Goal: Book appointment/travel/reservation

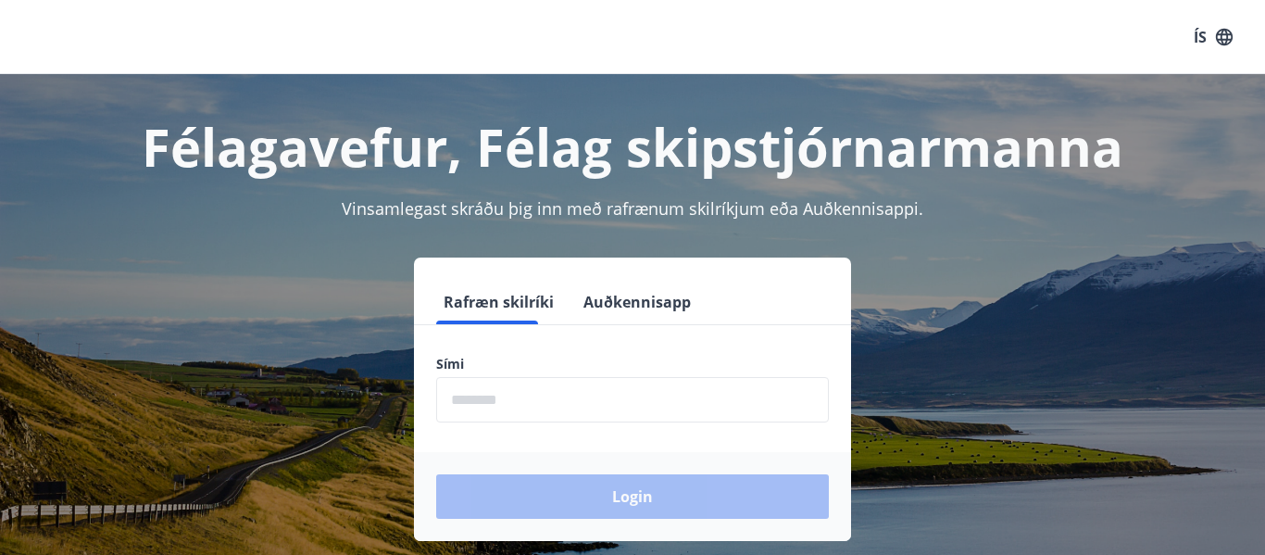
click at [528, 400] on input "phone" at bounding box center [632, 399] width 393 height 45
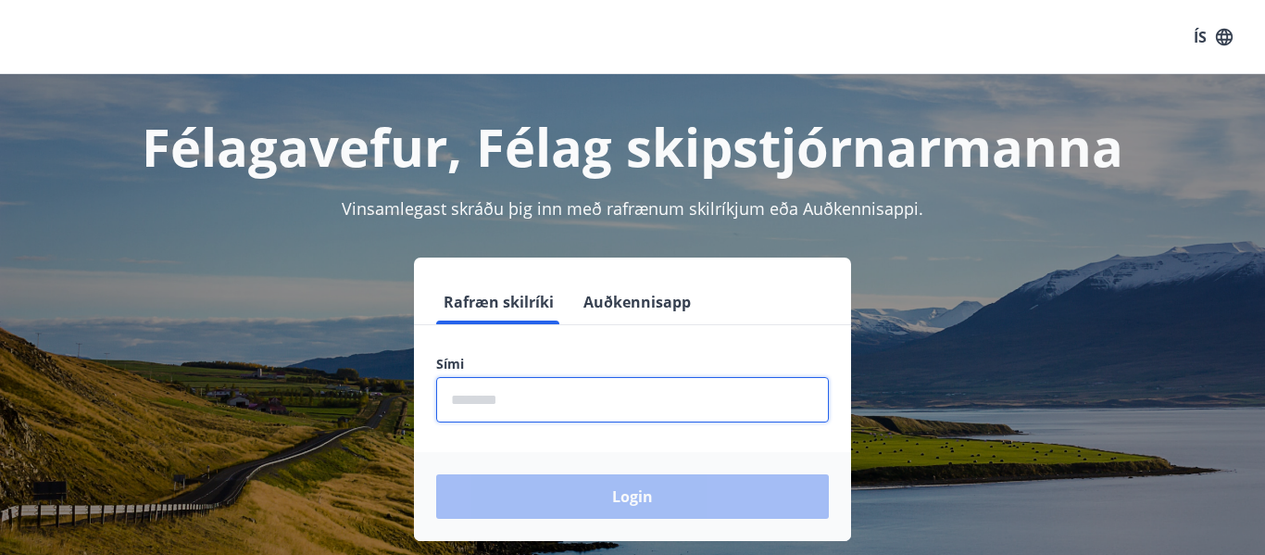
type input "********"
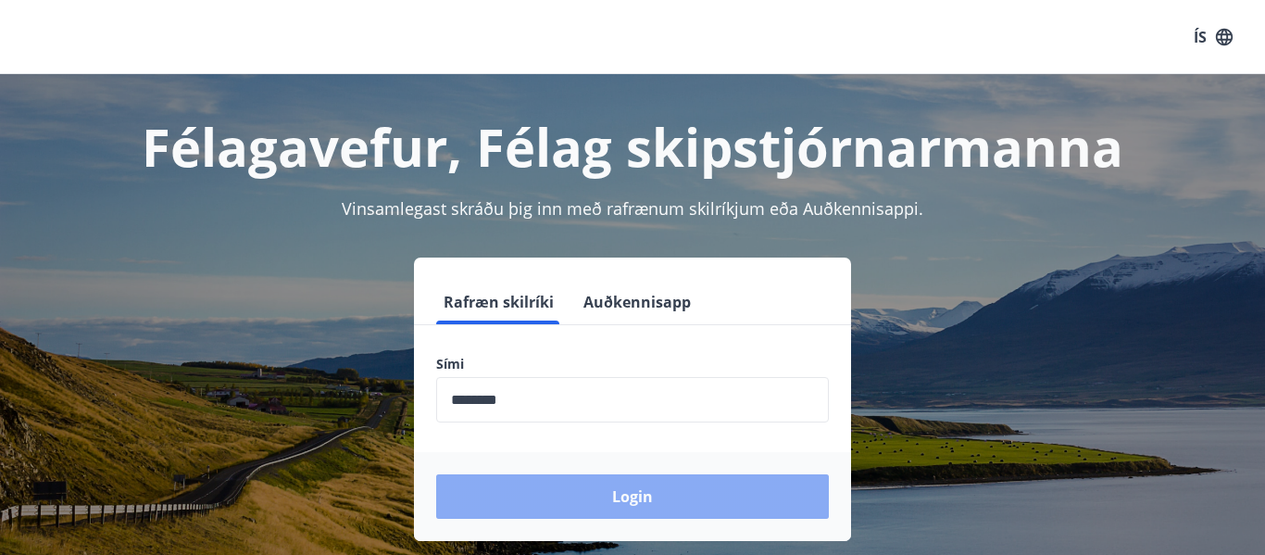
click at [513, 486] on button "Login" at bounding box center [632, 496] width 393 height 44
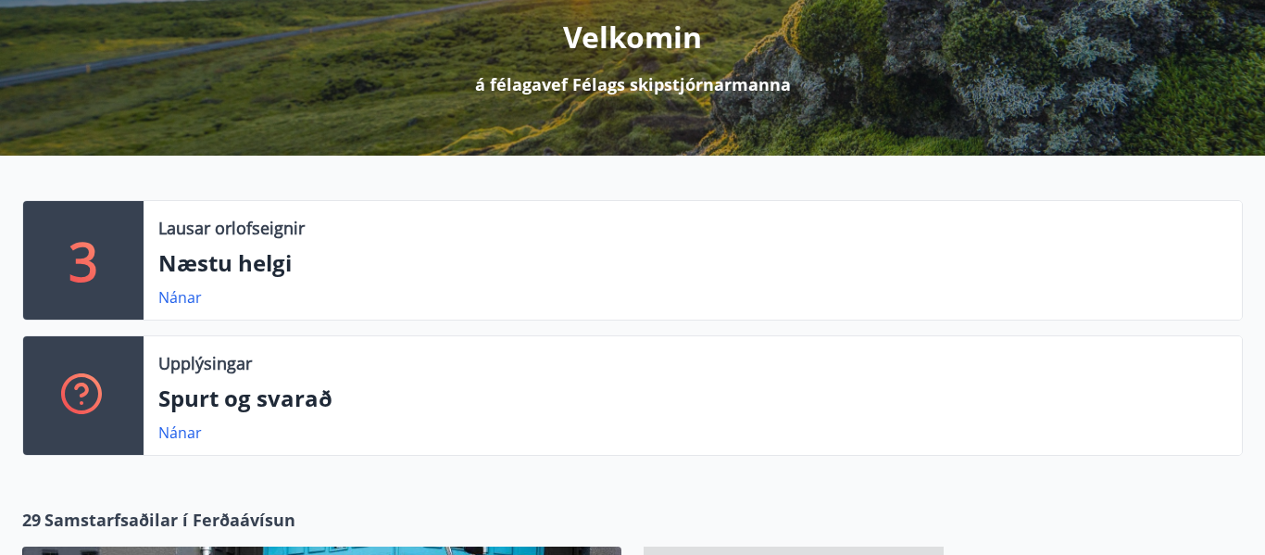
scroll to position [237, 0]
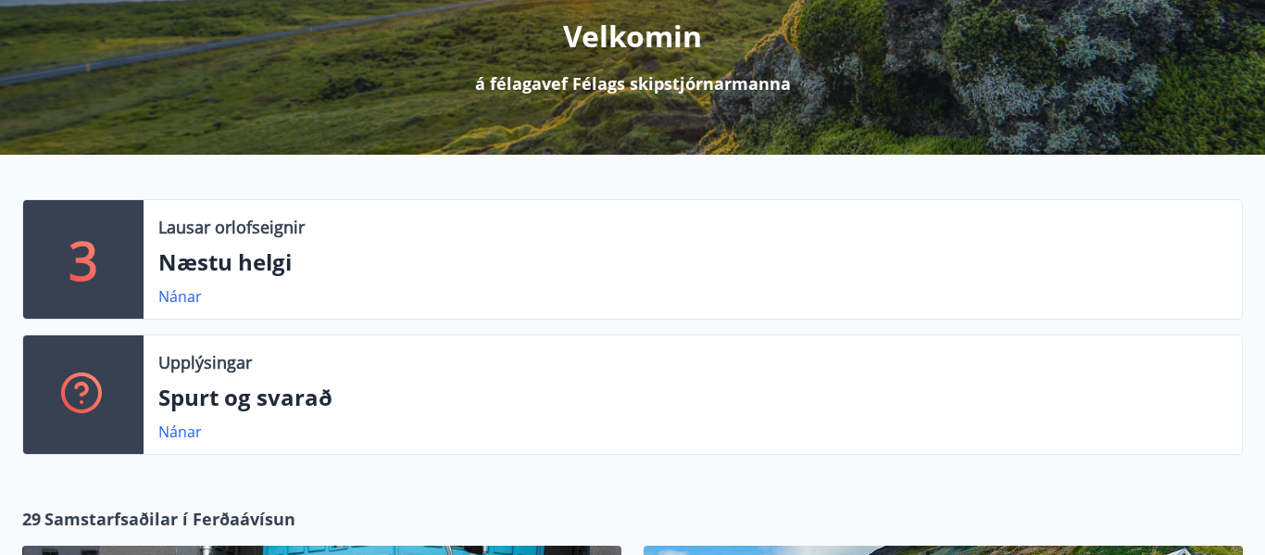
click at [98, 242] on div "3" at bounding box center [83, 259] width 120 height 119
click at [168, 302] on link "Nánar" at bounding box center [180, 296] width 44 height 20
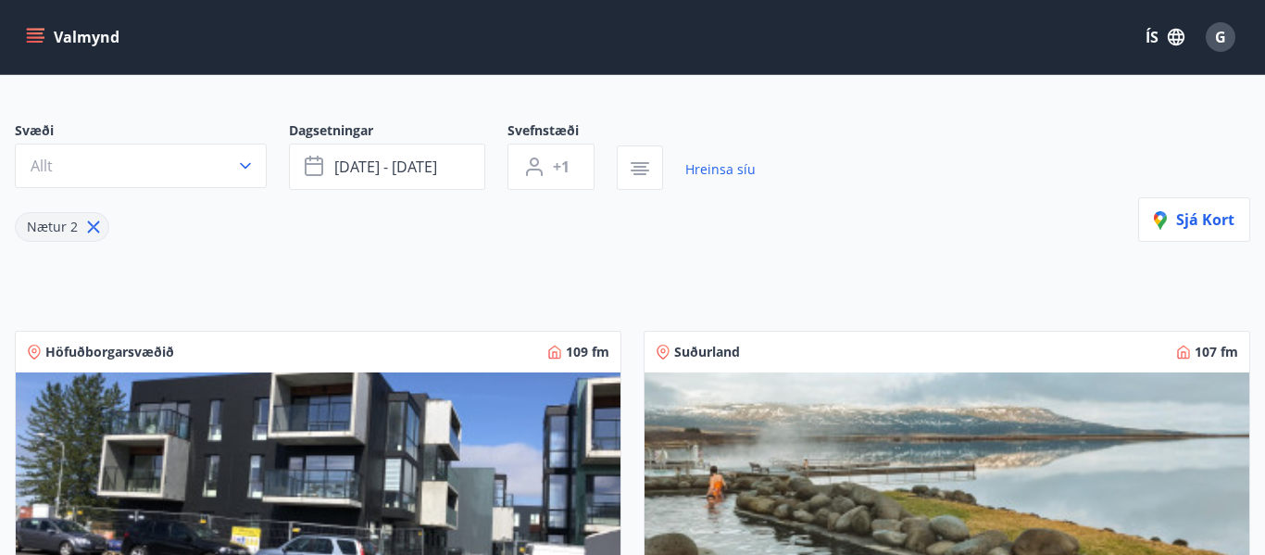
scroll to position [122, 0]
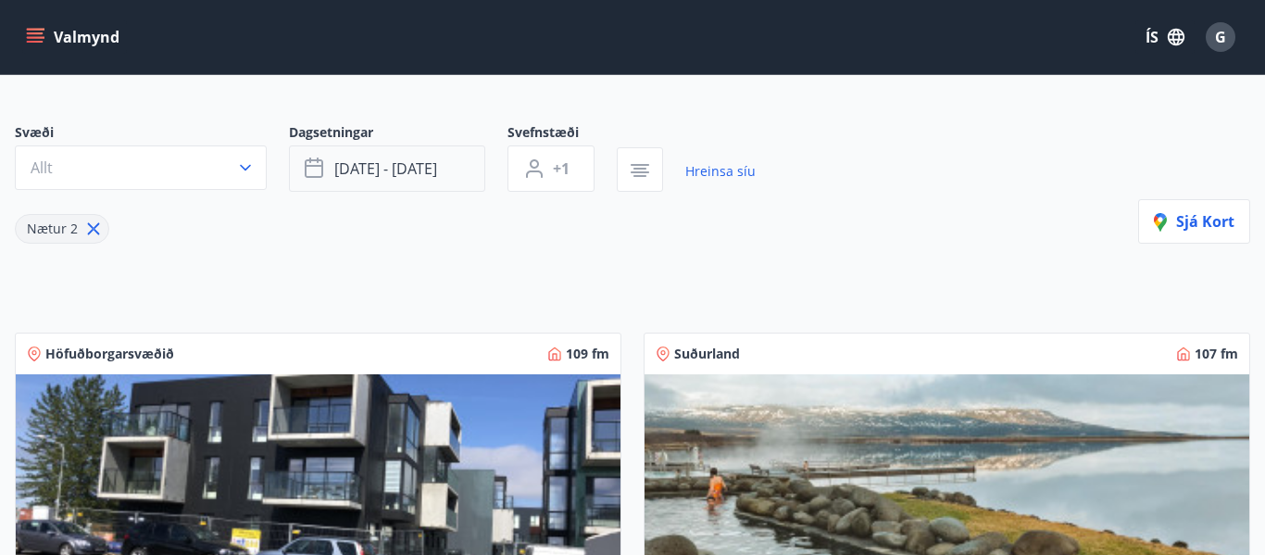
click at [416, 179] on button "ágú 15 - ágú 18" at bounding box center [387, 168] width 196 height 46
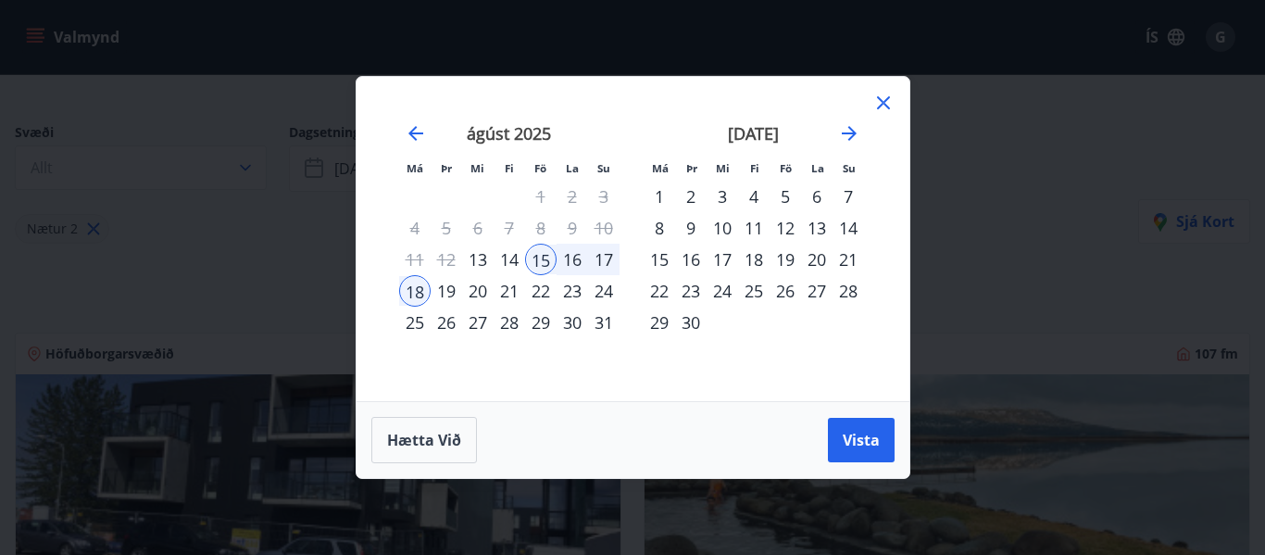
click at [538, 291] on div "22" at bounding box center [540, 290] width 31 height 31
click at [609, 290] on div "24" at bounding box center [603, 290] width 31 height 31
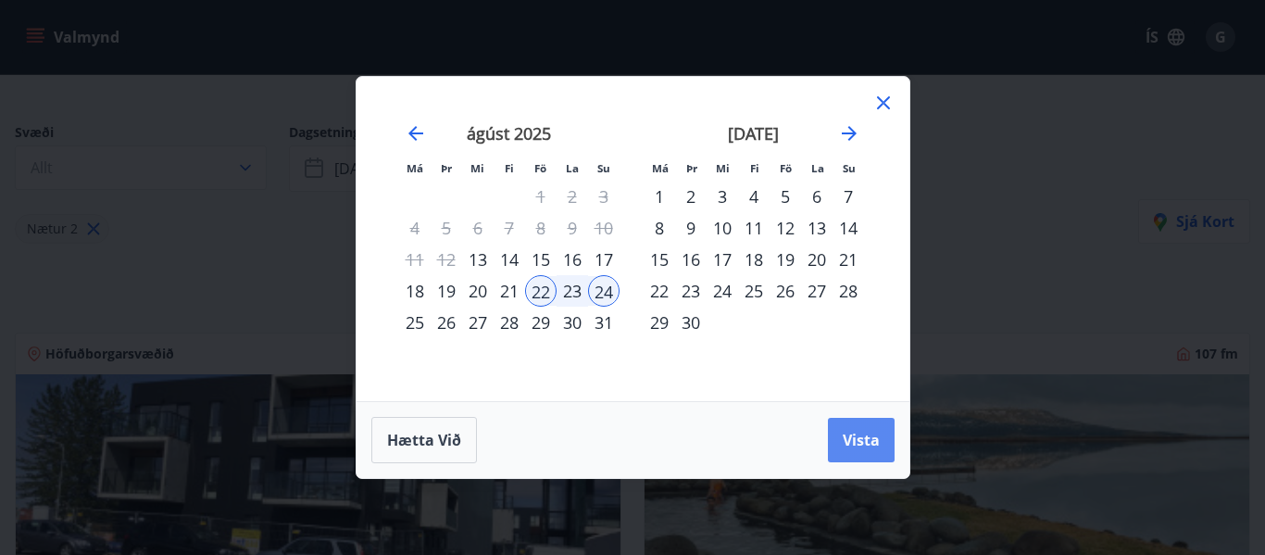
click at [844, 437] on span "Vista" at bounding box center [861, 440] width 37 height 20
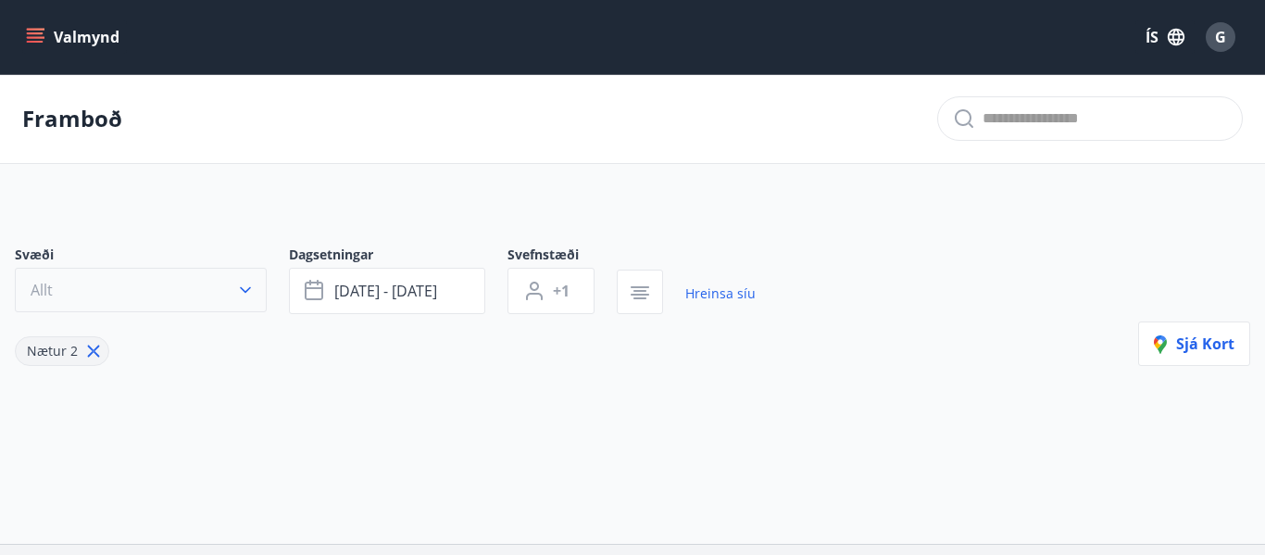
click at [248, 287] on icon "button" at bounding box center [245, 290] width 19 height 19
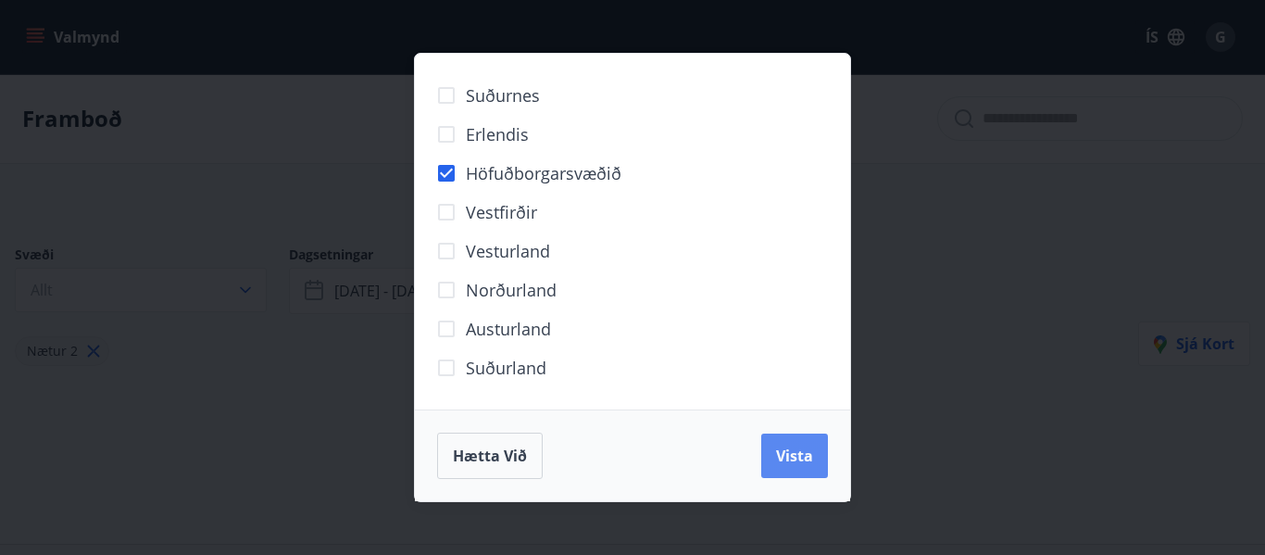
click at [802, 461] on span "Vista" at bounding box center [794, 455] width 37 height 20
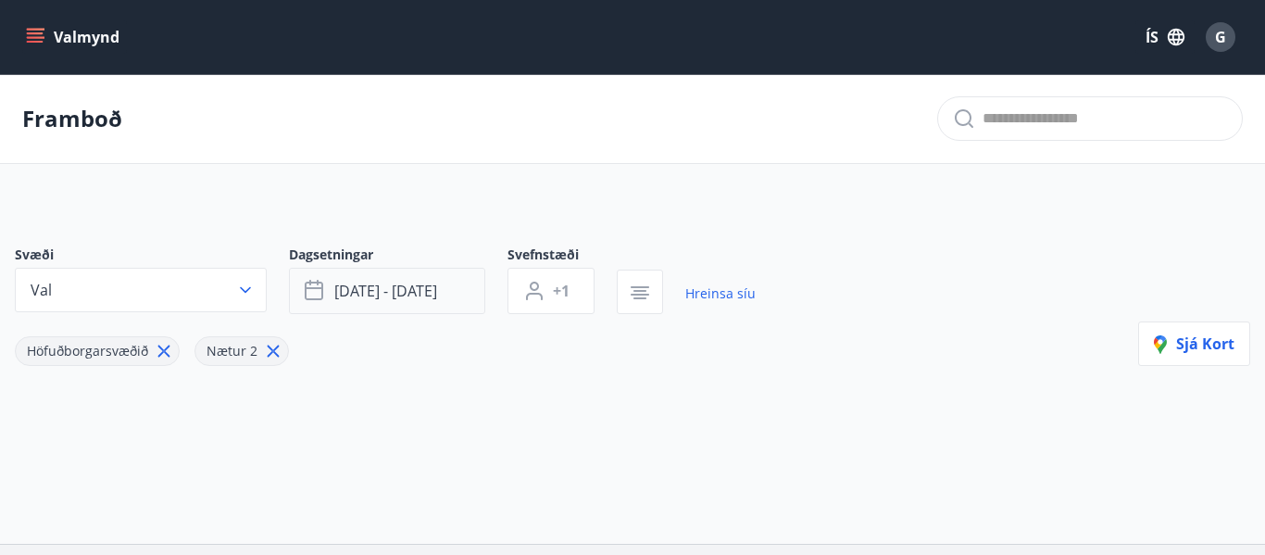
click at [347, 293] on span "ágú 22 - ágú 24" at bounding box center [385, 291] width 103 height 20
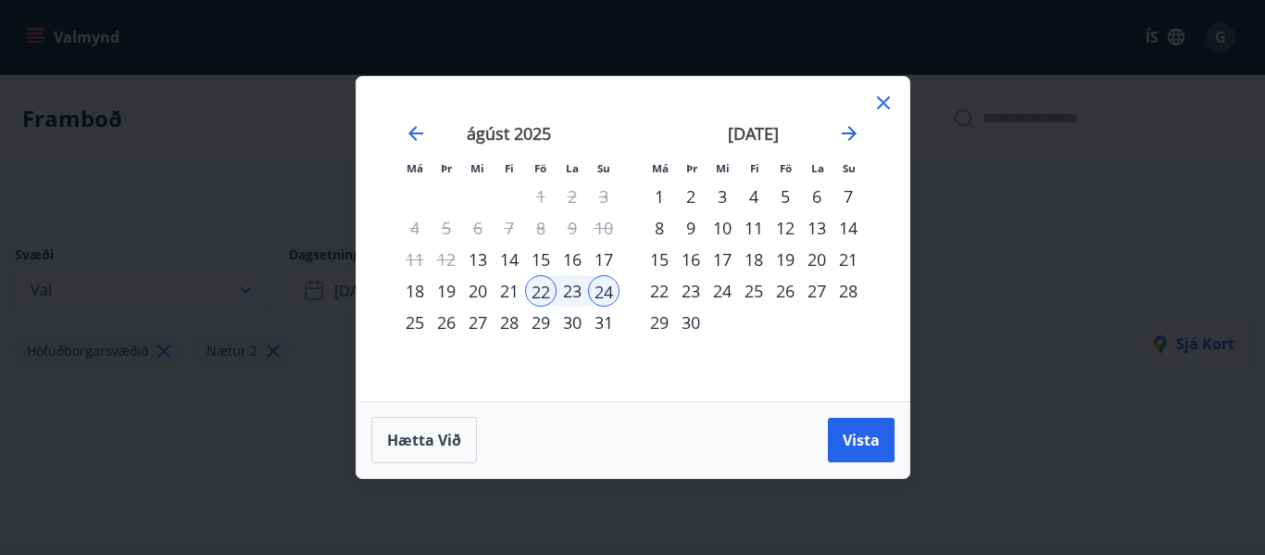
click at [408, 325] on div "25" at bounding box center [414, 321] width 31 height 31
click at [540, 325] on div "29" at bounding box center [540, 321] width 31 height 31
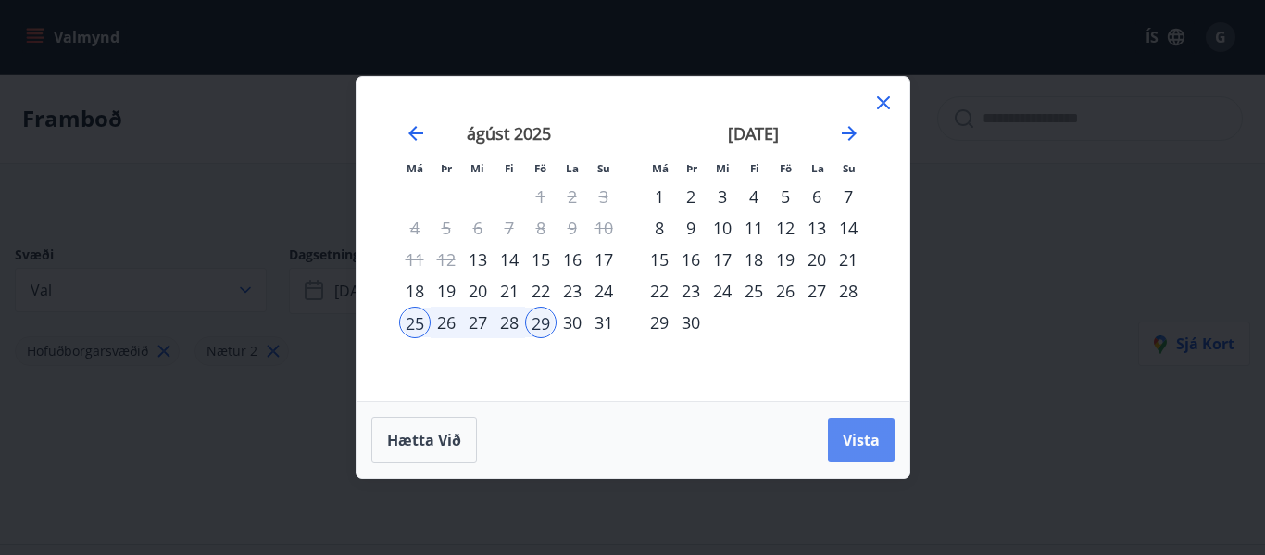
click at [840, 434] on button "Vista" at bounding box center [861, 440] width 67 height 44
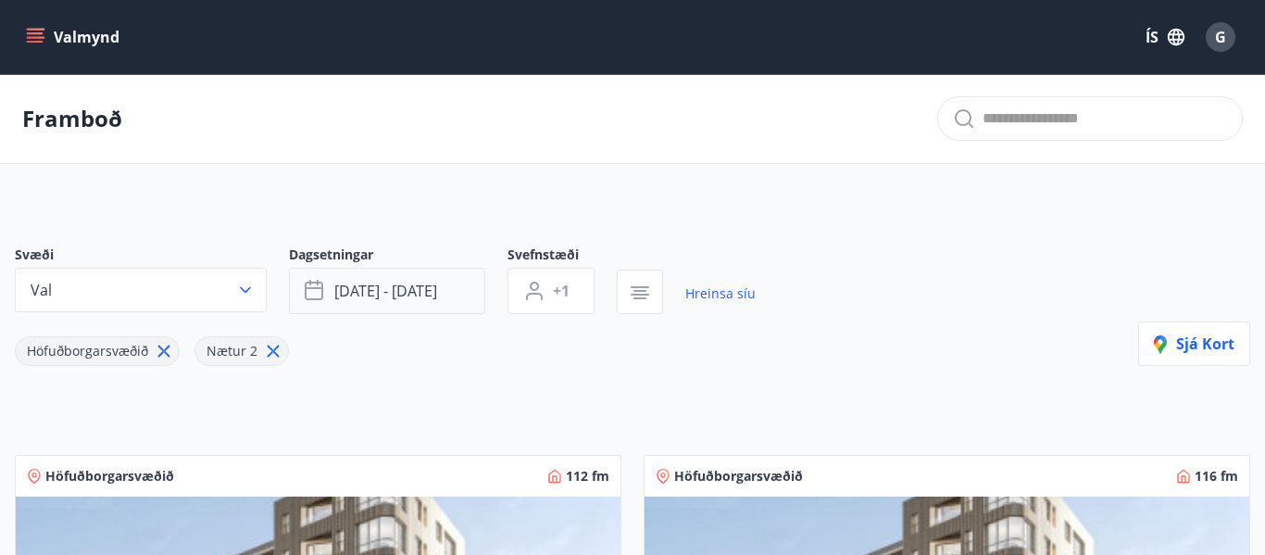
click at [390, 295] on span "ágú 25 - ágú 29" at bounding box center [385, 291] width 103 height 20
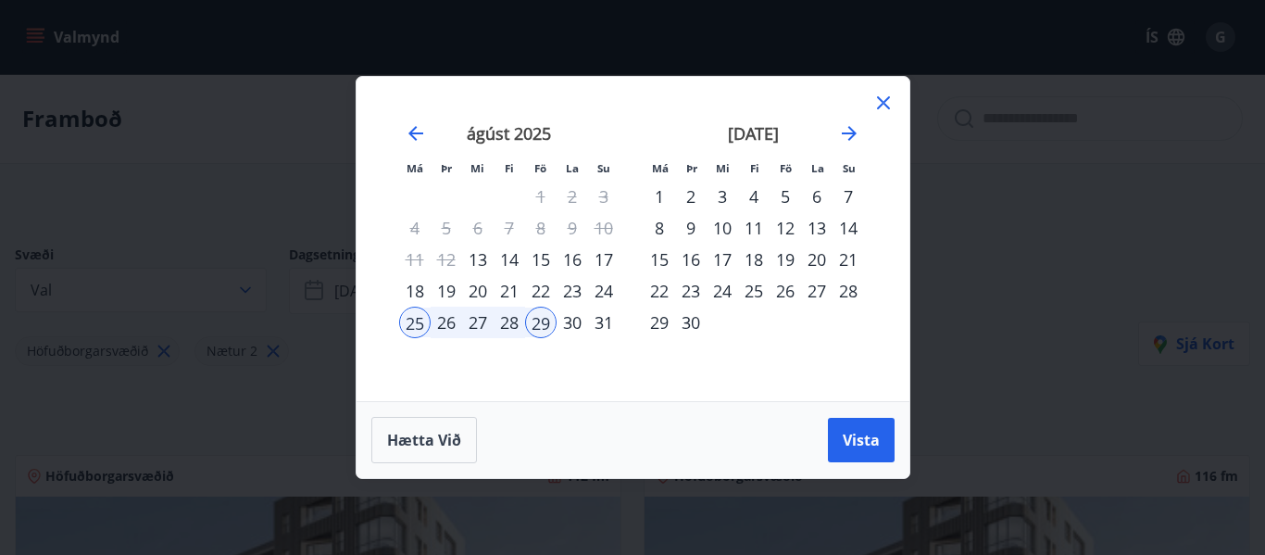
click at [540, 291] on div "22" at bounding box center [540, 290] width 31 height 31
click at [417, 319] on div "25" at bounding box center [414, 321] width 31 height 31
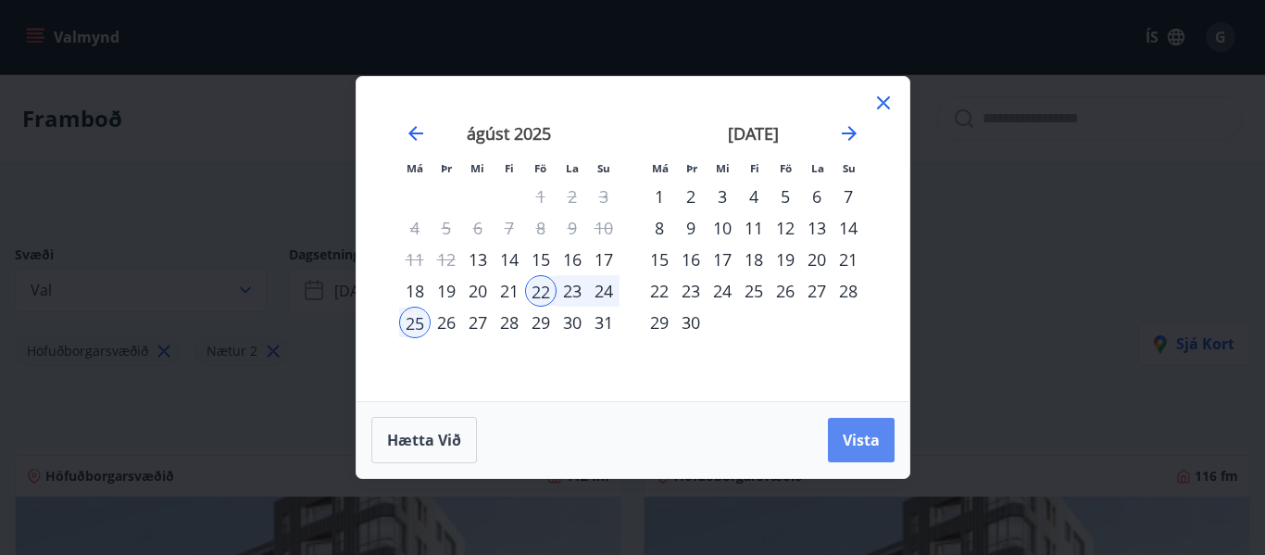
click at [868, 438] on span "Vista" at bounding box center [861, 440] width 37 height 20
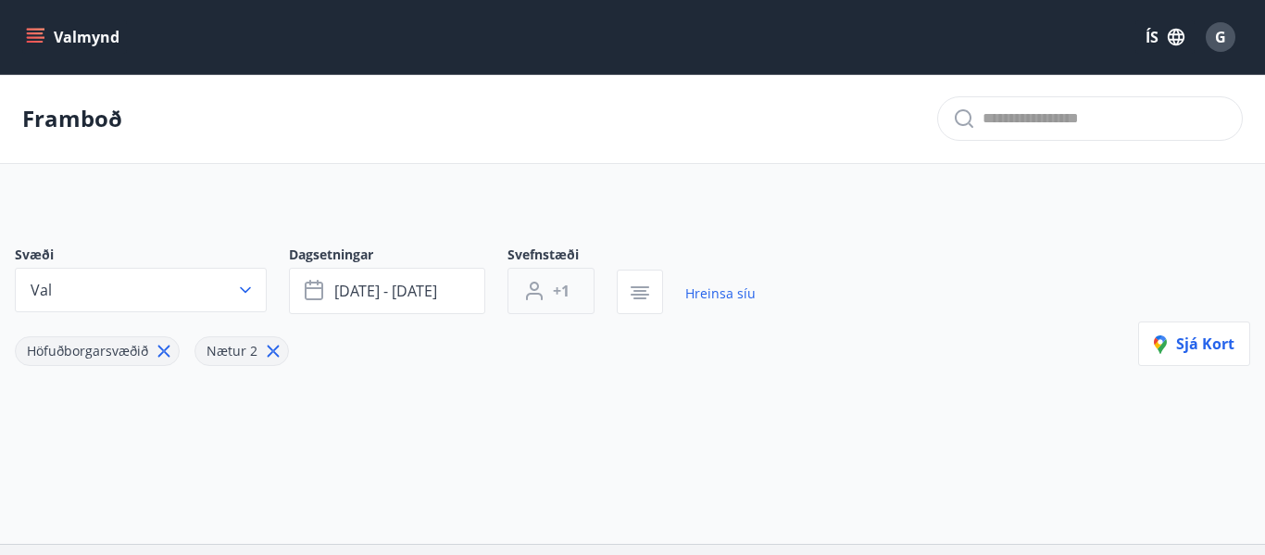
click at [561, 294] on span "+1" at bounding box center [561, 291] width 17 height 20
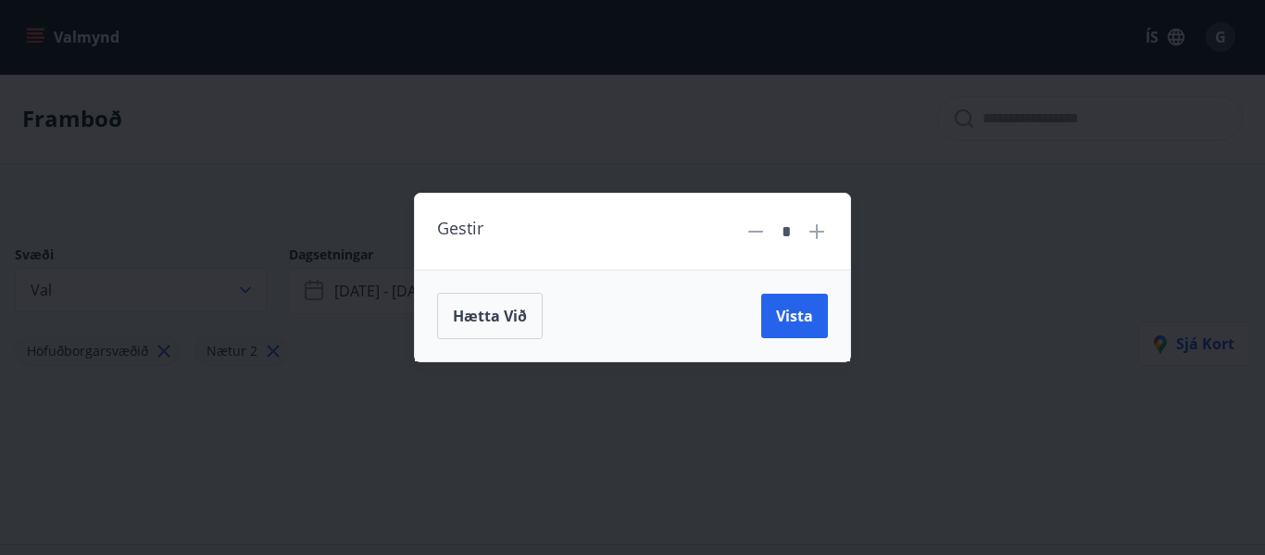
click at [818, 238] on icon at bounding box center [817, 231] width 22 height 22
type input "*"
click at [792, 312] on span "Vista" at bounding box center [794, 316] width 37 height 20
